Goal: Task Accomplishment & Management: Complete application form

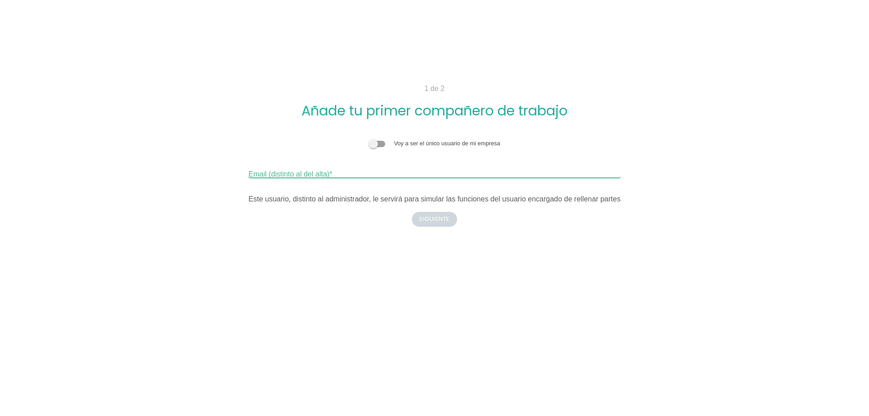
click at [369, 169] on input "Email (distinto al del alta)" at bounding box center [434, 170] width 372 height 14
click at [291, 174] on input "Email (distinto al del alta)" at bounding box center [434, 170] width 372 height 14
click at [373, 145] on span at bounding box center [377, 144] width 16 height 6
click at [369, 139] on input "checkbox" at bounding box center [369, 139] width 0 height 0
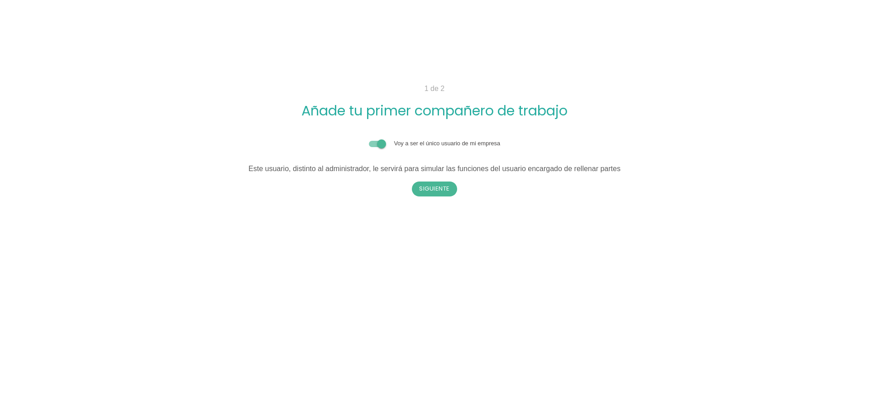
click at [378, 146] on span at bounding box center [377, 144] width 16 height 6
click at [369, 139] on input "checkbox" at bounding box center [369, 139] width 0 height 0
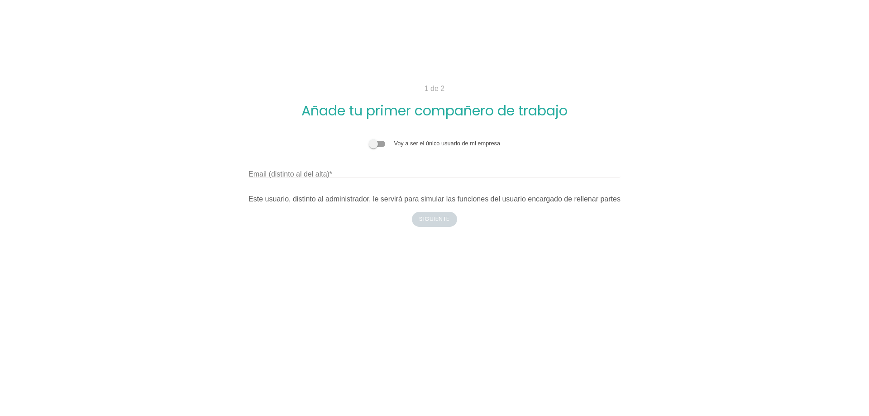
click at [389, 143] on label at bounding box center [381, 143] width 25 height 7
click at [369, 139] on input "checkbox" at bounding box center [369, 139] width 0 height 0
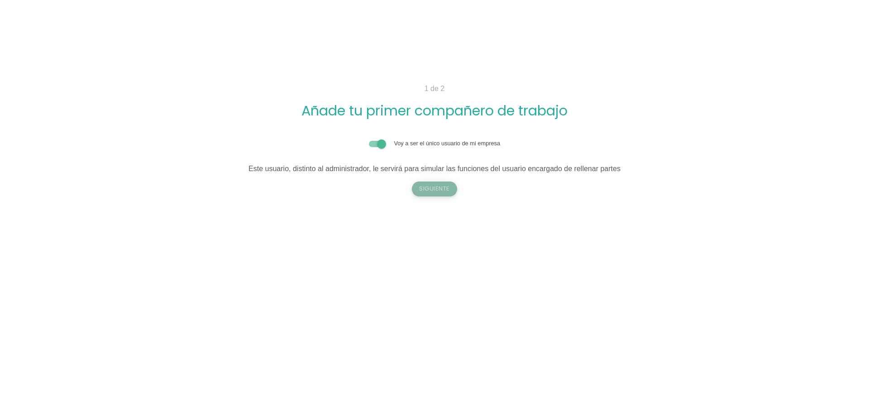
click at [426, 186] on button "Siguiente" at bounding box center [434, 188] width 45 height 14
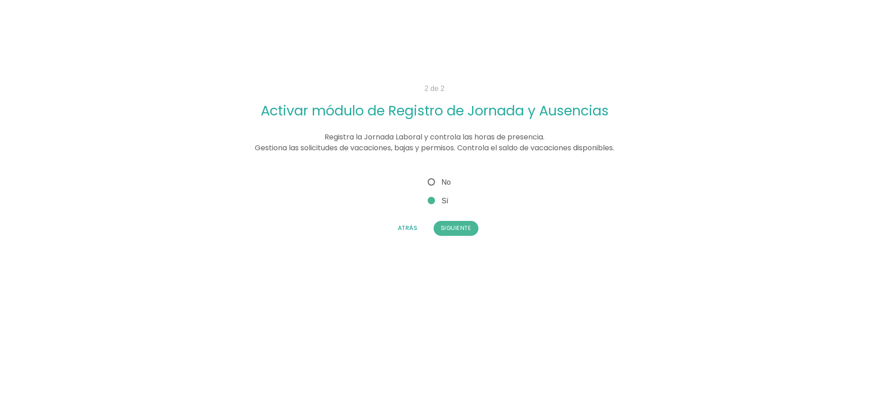
click at [442, 183] on span "No" at bounding box center [438, 181] width 25 height 11
click at [432, 182] on input "No" at bounding box center [429, 179] width 6 height 6
radio input "true"
click at [459, 226] on button "Siguiente" at bounding box center [455, 228] width 45 height 14
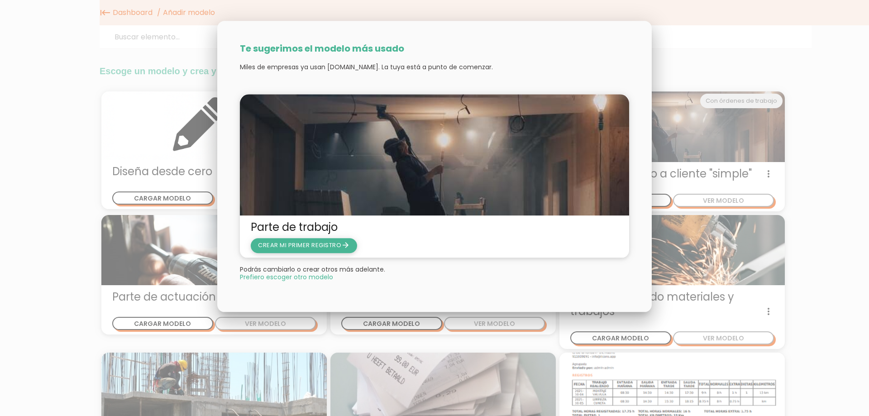
click at [284, 245] on span "CREAR MI PRIMER REGISTRO arrow_forward" at bounding box center [304, 245] width 92 height 9
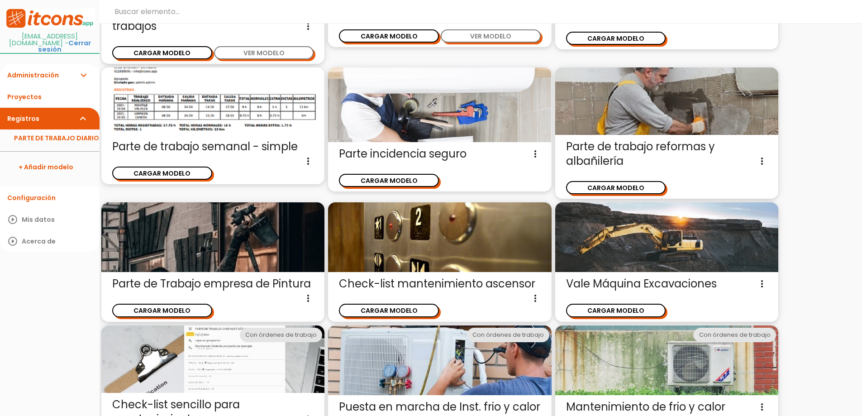
scroll to position [384, 0]
click at [398, 307] on button "CARGAR MODELO" at bounding box center [389, 309] width 100 height 13
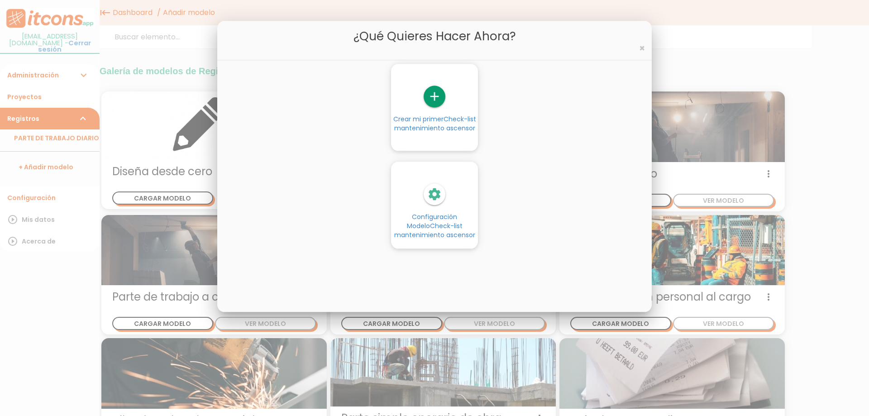
click at [437, 94] on icon "add" at bounding box center [435, 97] width 22 height 22
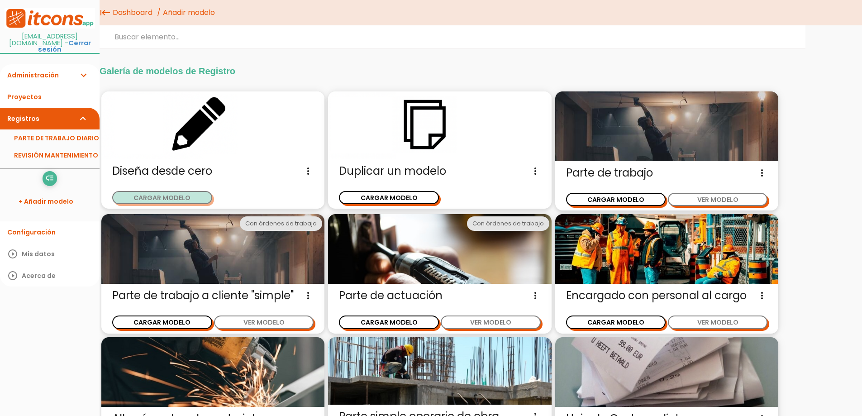
click at [172, 193] on button "CARGAR MODELO" at bounding box center [162, 197] width 100 height 13
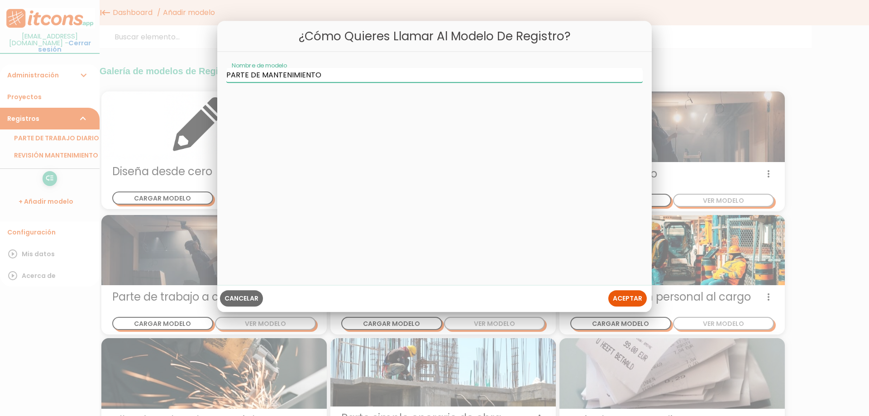
type input "PARTE DE MANTENIMIENTO"
click at [624, 293] on button "Aceptar" at bounding box center [627, 298] width 38 height 16
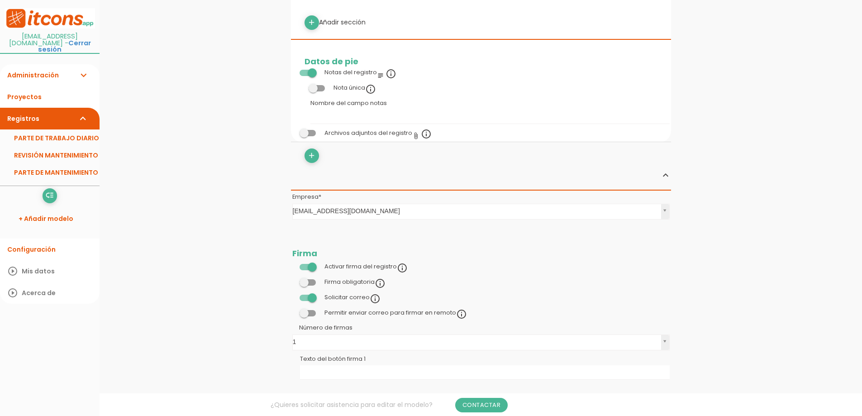
scroll to position [317, 0]
